Goal: Book appointment/travel/reservation

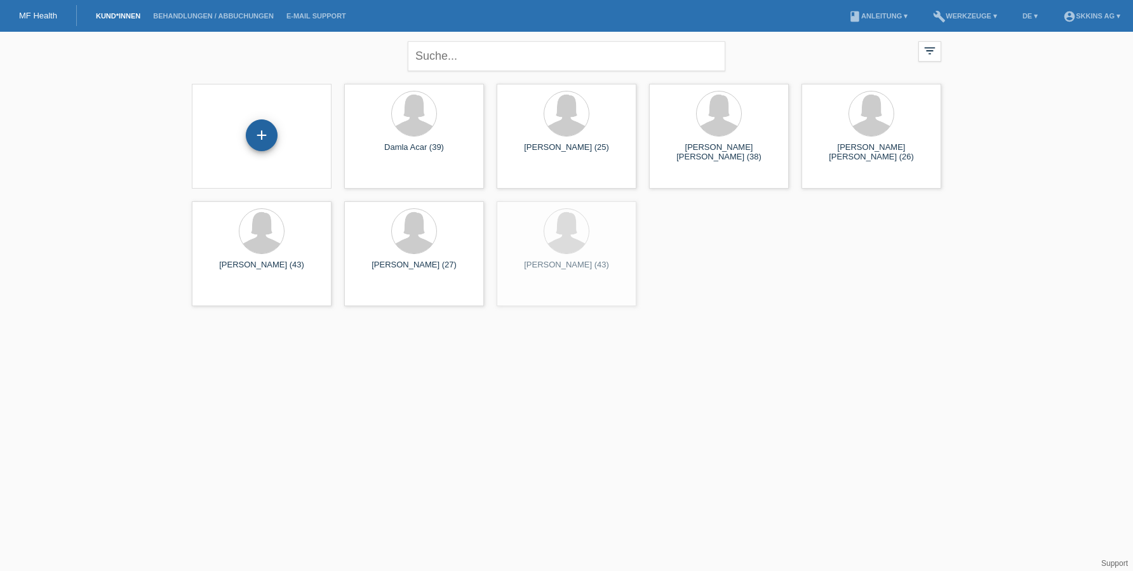
click at [273, 137] on div "+" at bounding box center [261, 135] width 30 height 22
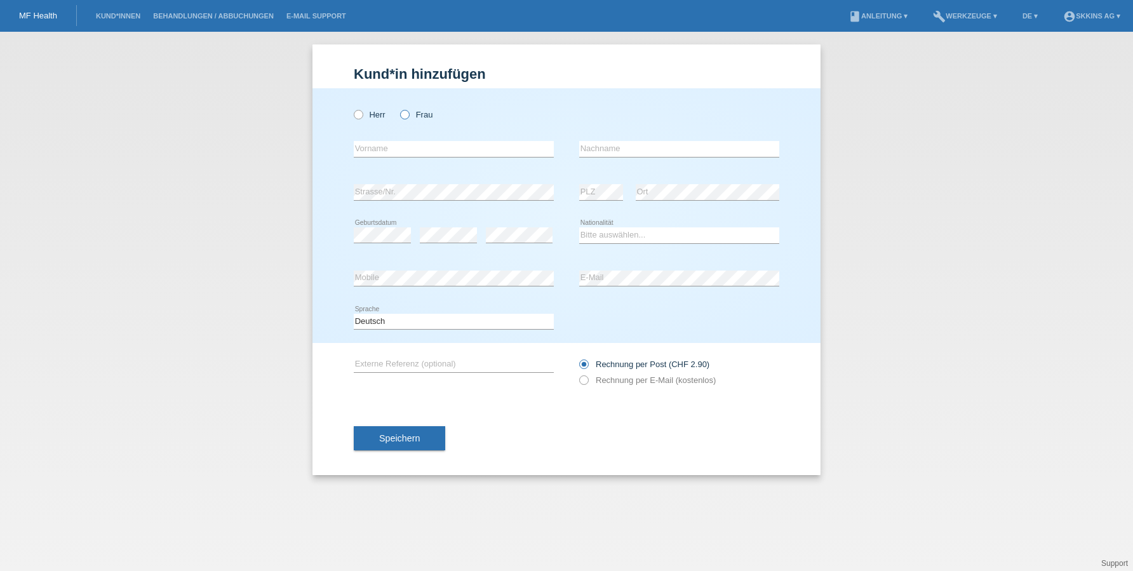
click at [398, 108] on icon at bounding box center [398, 108] width 0 height 0
click at [406, 112] on input "Frau" at bounding box center [404, 114] width 8 height 8
radio input "true"
type input "Zeineb"
type input "Sharif"
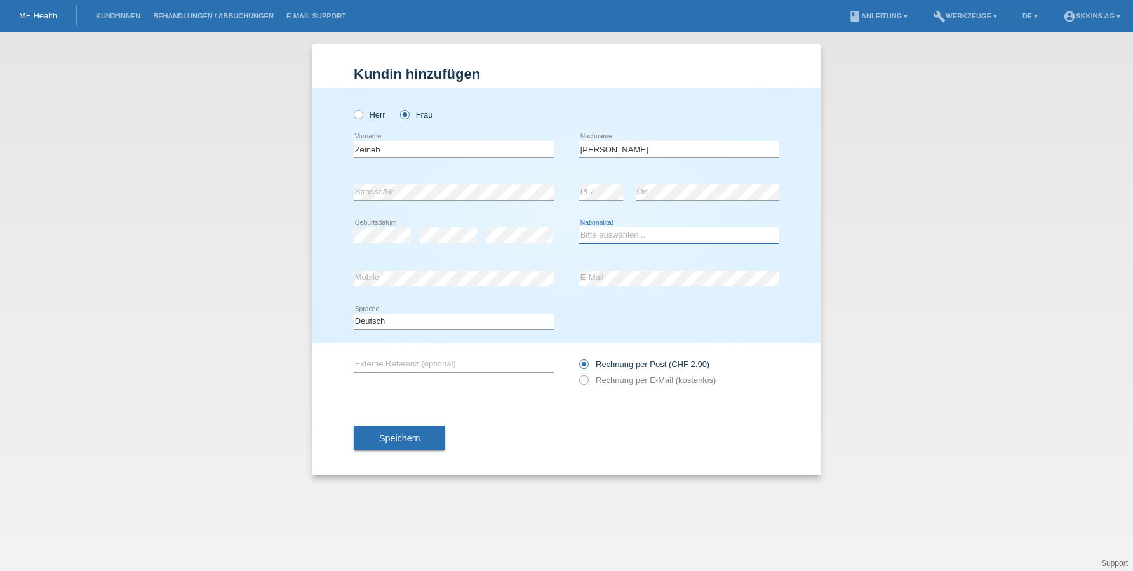
select select "LB"
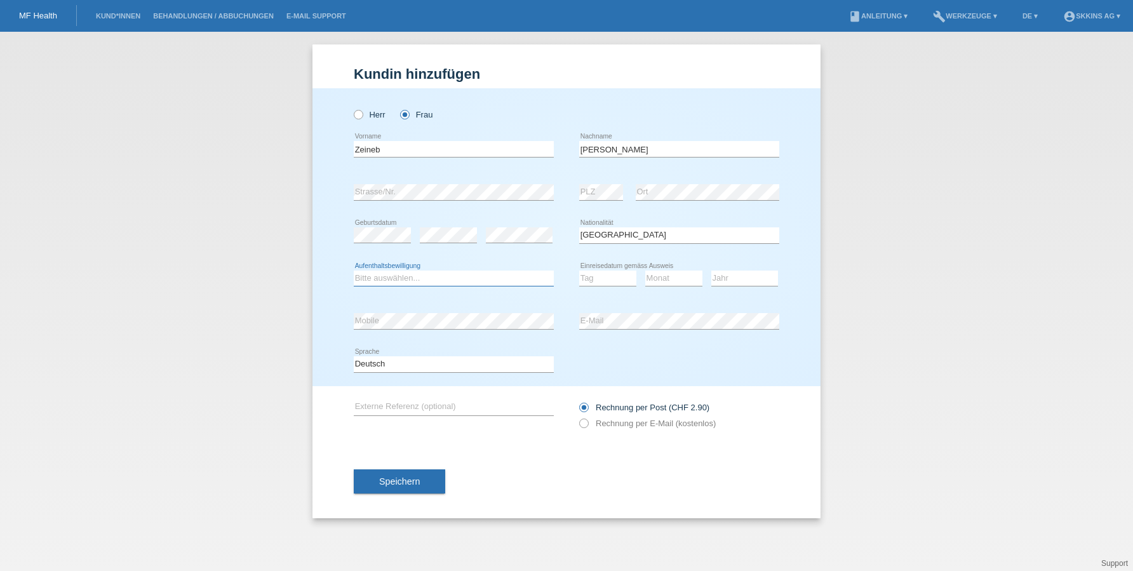
select select "C"
select select "14"
select select "03"
select select "2004"
click at [577, 417] on icon at bounding box center [577, 417] width 0 height 0
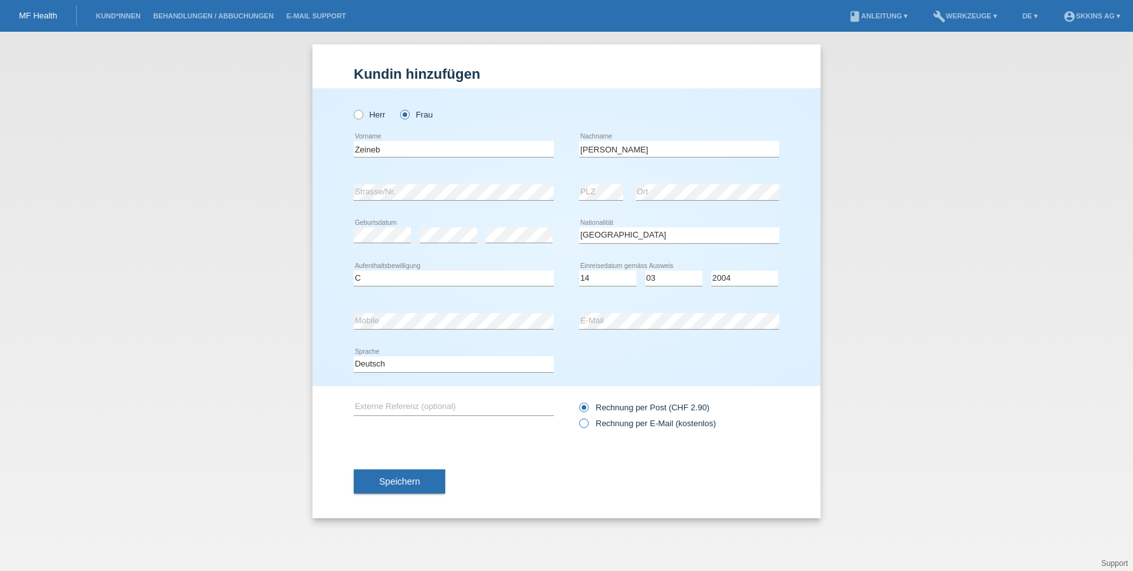
click at [584, 420] on input "Rechnung per E-Mail (kostenlos)" at bounding box center [583, 427] width 8 height 16
radio input "true"
click at [420, 478] on span "Speichern" at bounding box center [399, 481] width 41 height 10
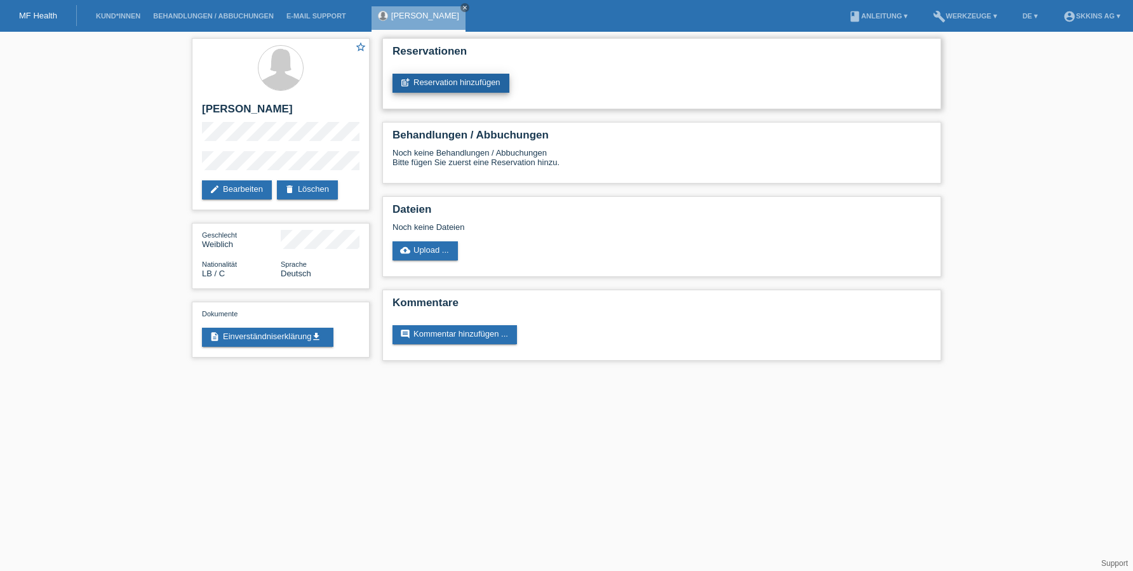
click at [437, 80] on link "post_add Reservation hinzufügen" at bounding box center [450, 83] width 117 height 19
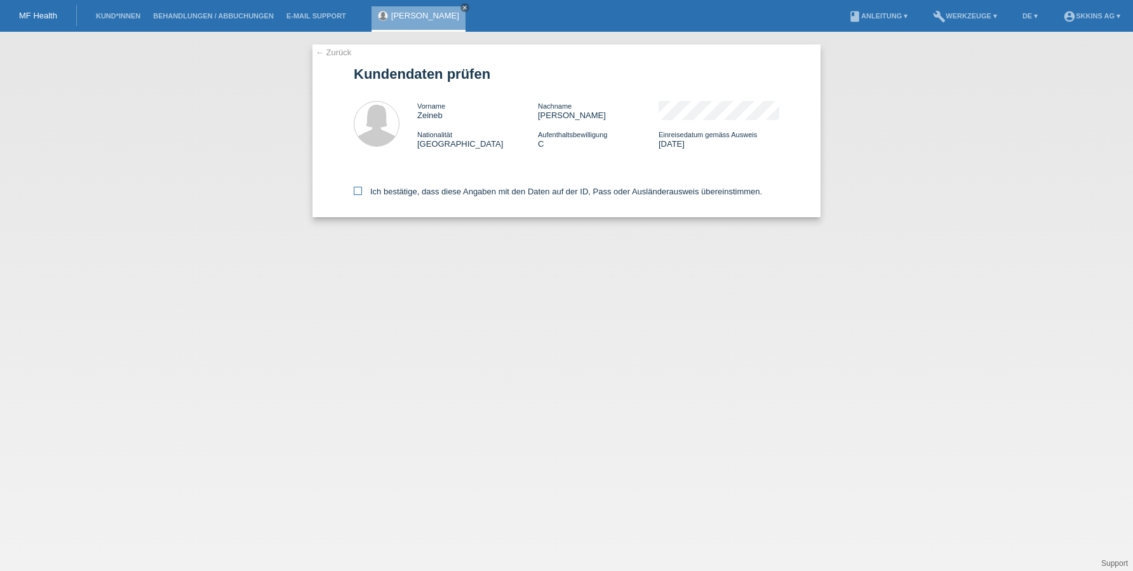
click at [358, 191] on icon at bounding box center [358, 191] width 8 height 8
click at [358, 191] on input "Ich bestätige, dass diese Angaben mit den Daten auf der ID, Pass oder Ausländer…" at bounding box center [358, 191] width 8 height 8
checkbox input "true"
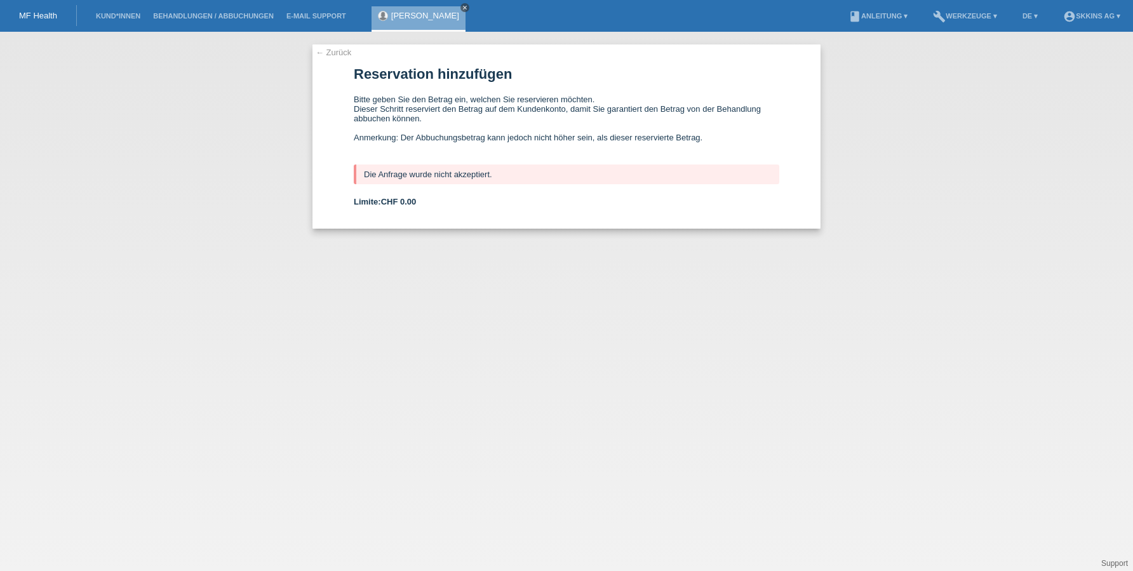
click at [462, 9] on icon "close" at bounding box center [465, 7] width 6 height 6
click at [116, 15] on link "Kund*innen" at bounding box center [118, 16] width 57 height 8
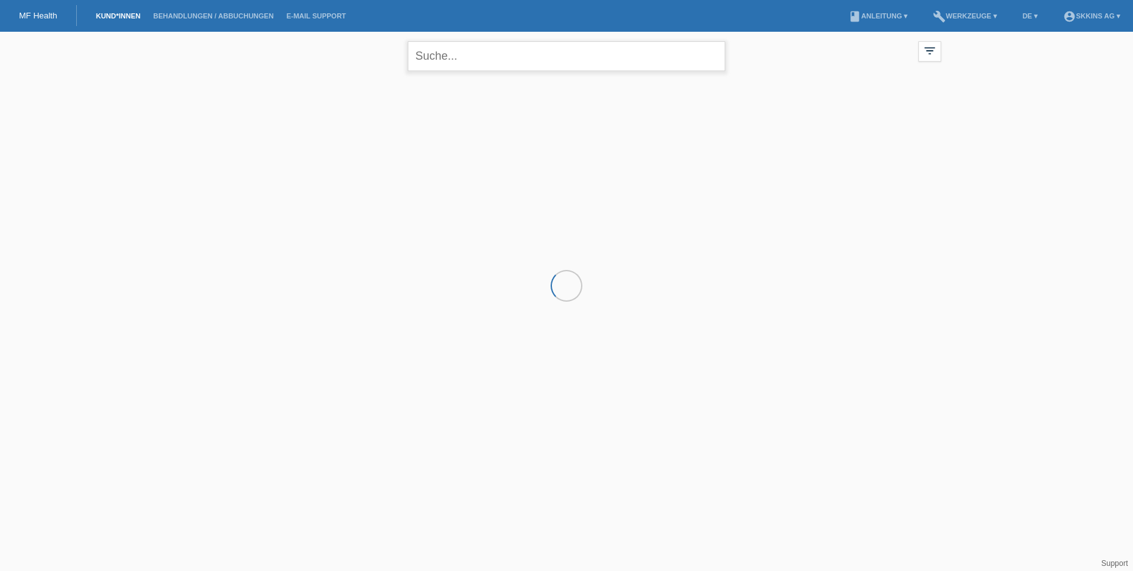
click at [448, 57] on input "text" at bounding box center [567, 56] width 318 height 30
type input "ceren"
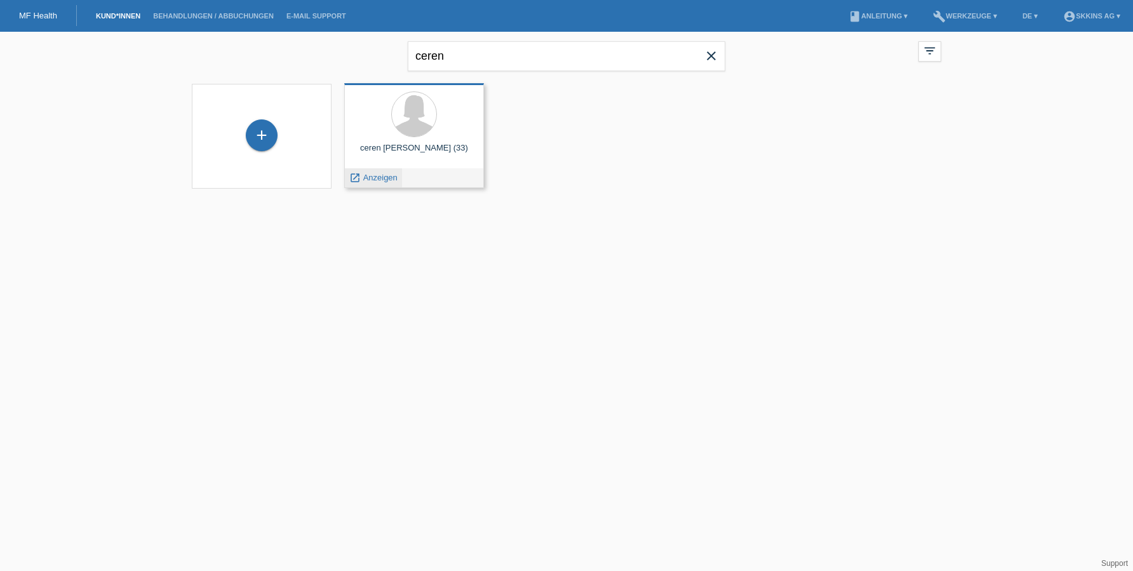
click at [380, 178] on span "Anzeigen" at bounding box center [380, 178] width 34 height 10
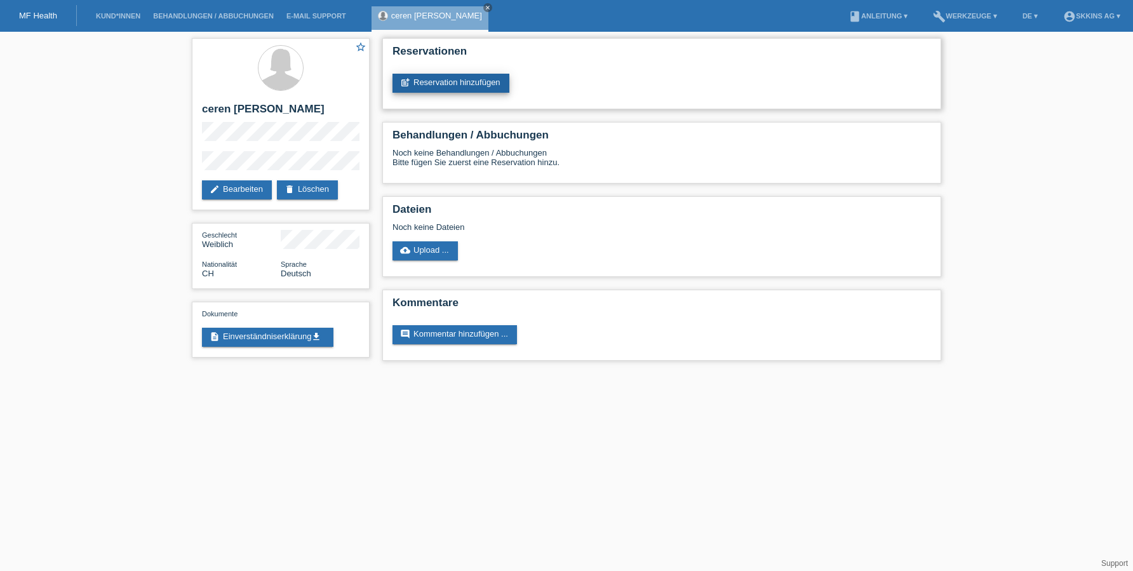
click at [443, 82] on link "post_add Reservation hinzufügen" at bounding box center [450, 83] width 117 height 19
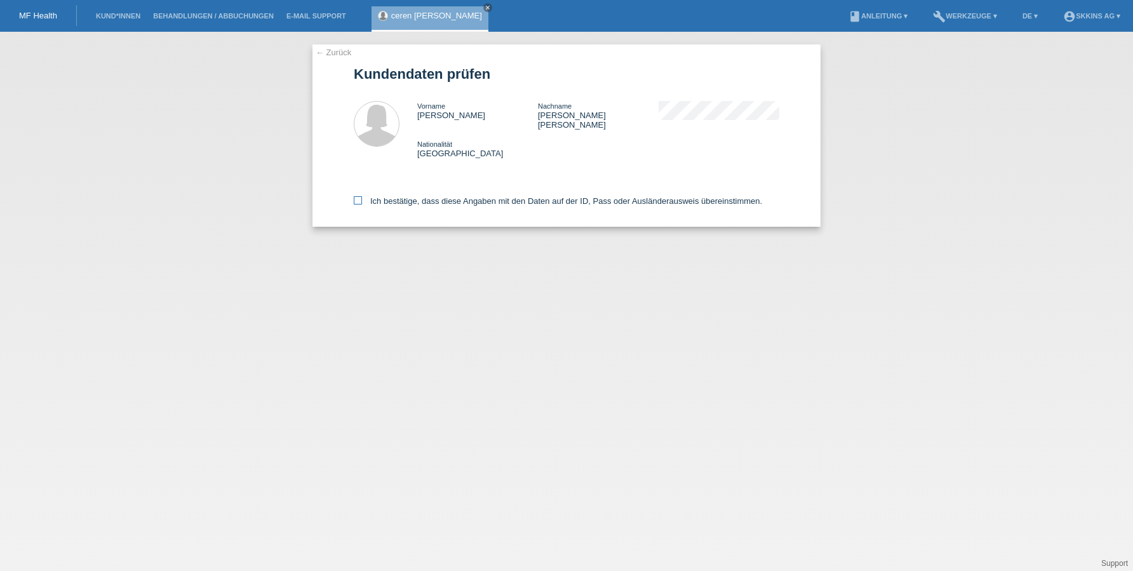
click at [359, 196] on icon at bounding box center [358, 200] width 8 height 8
click at [359, 196] on input "Ich bestätige, dass diese Angaben mit den Daten auf der ID, Pass oder Ausländer…" at bounding box center [358, 200] width 8 height 8
checkbox input "true"
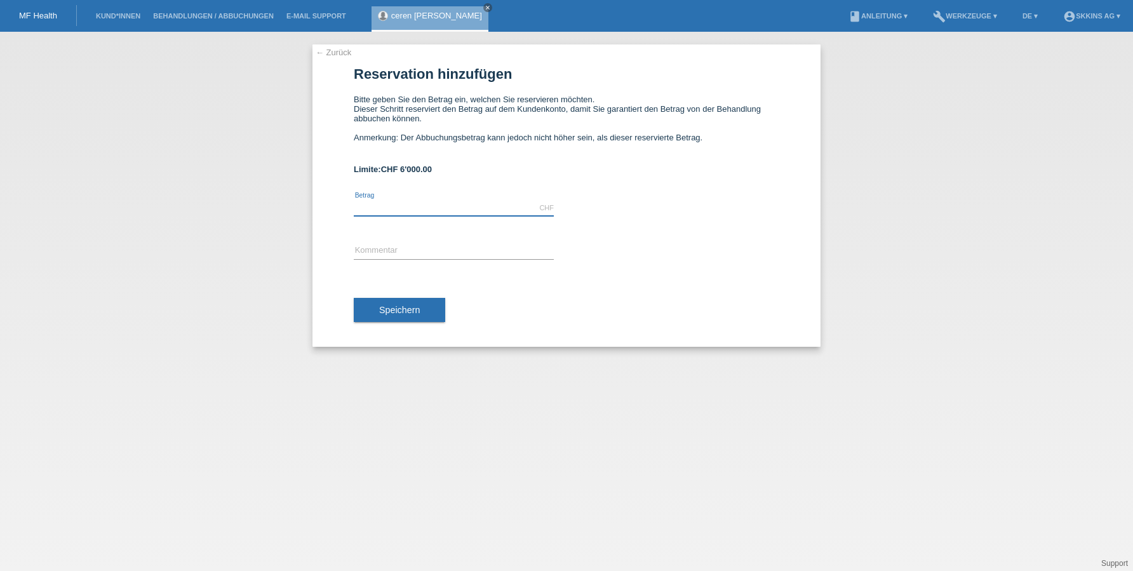
click at [387, 207] on input "text" at bounding box center [454, 208] width 200 height 16
type input "6000.00"
click at [371, 247] on input "text" at bounding box center [454, 251] width 200 height 16
type input "Behnadlung"
click at [394, 308] on span "Speichern" at bounding box center [399, 310] width 41 height 10
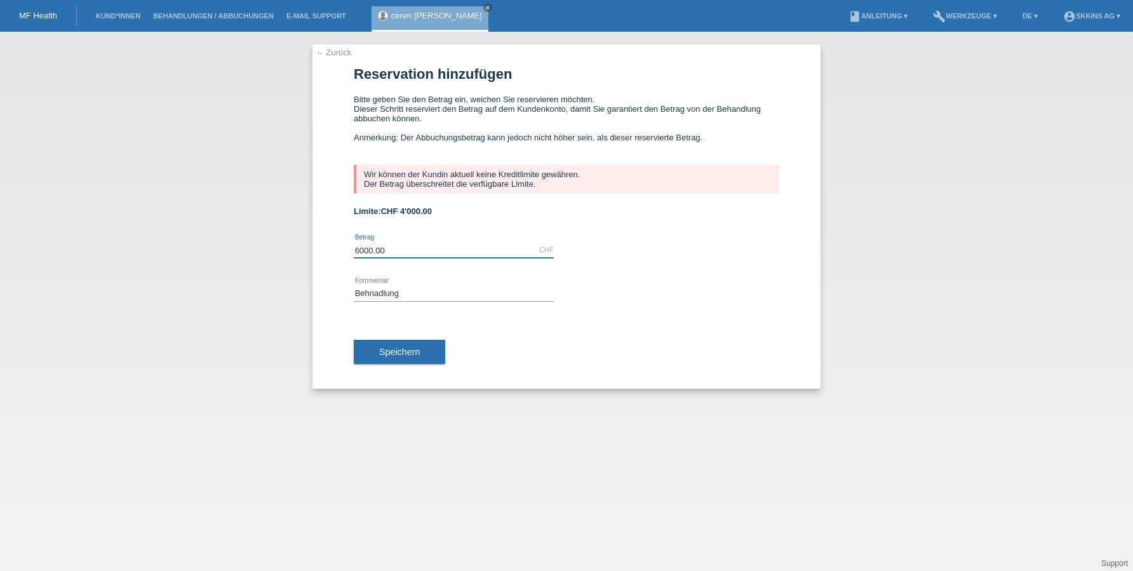
click at [420, 243] on input "6000.00" at bounding box center [454, 250] width 200 height 16
click at [396, 250] on input "6000.00" at bounding box center [454, 250] width 200 height 16
type input "6"
type input "4000.00"
click at [401, 291] on input "Behnadlung" at bounding box center [454, 293] width 200 height 16
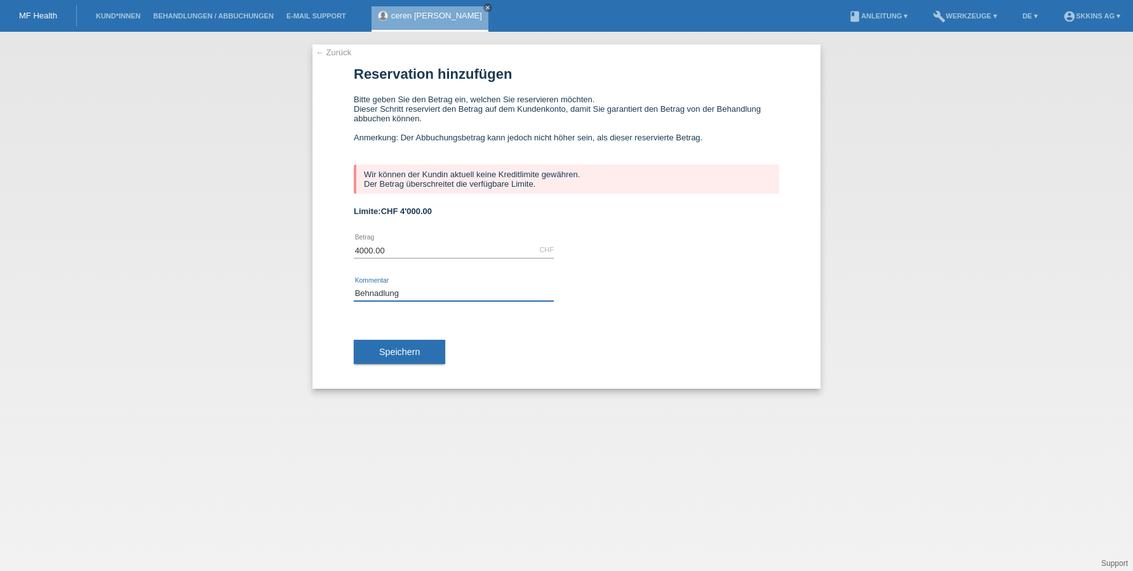
click at [401, 291] on input "Behnadlung" at bounding box center [454, 293] width 200 height 16
type input "Behnadlung"
click at [400, 357] on span "Speichern" at bounding box center [399, 352] width 41 height 10
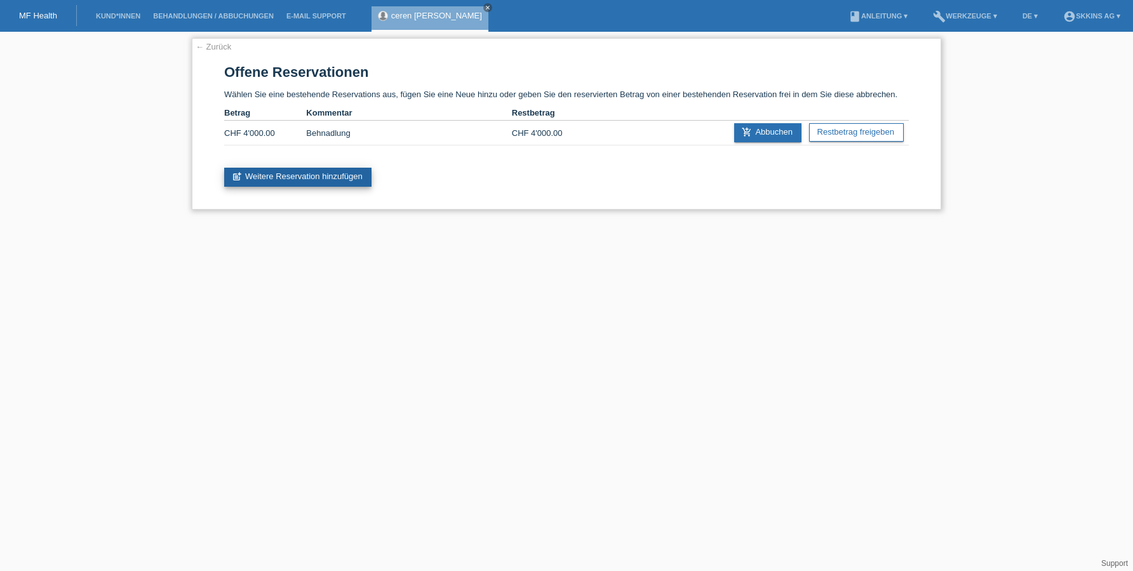
click at [308, 170] on link "post_add Weitere Reservation hinzufügen" at bounding box center [297, 177] width 147 height 19
